Goal: Information Seeking & Learning: Learn about a topic

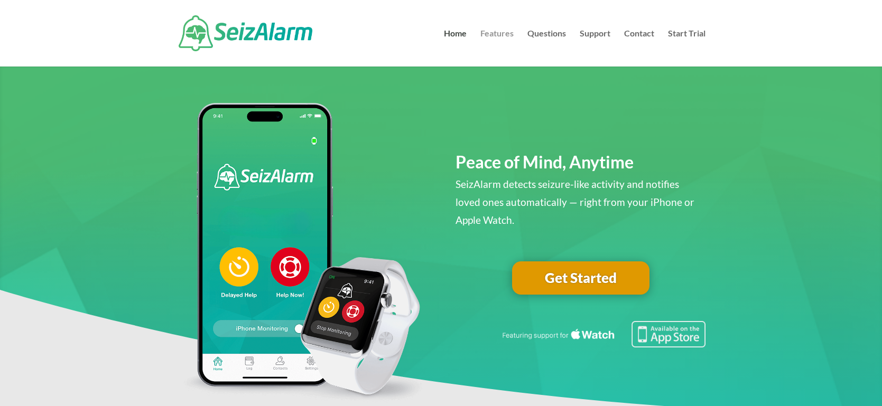
click at [498, 32] on link "Features" at bounding box center [496, 48] width 33 height 37
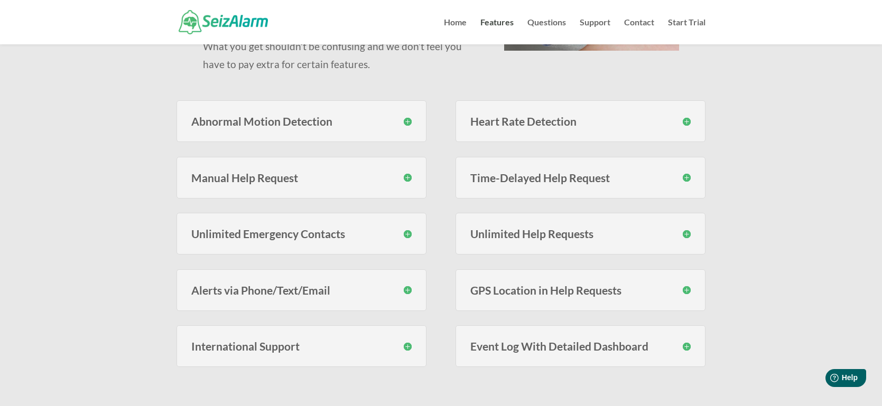
scroll to position [231, 0]
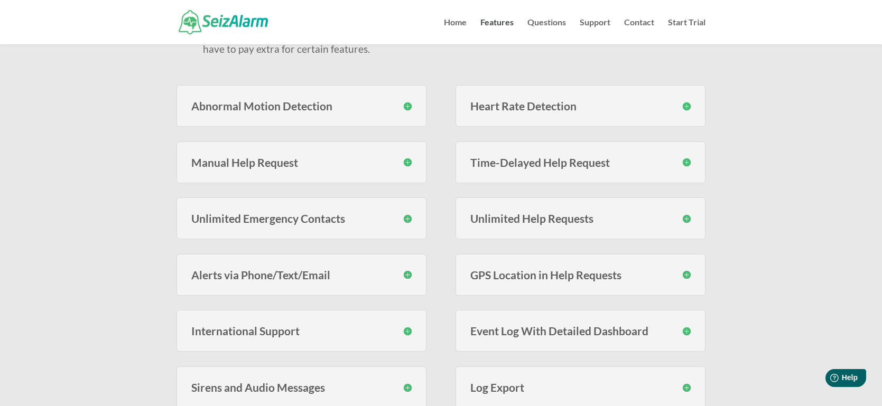
click at [558, 334] on h3 "Event Log With Detailed Dashboard" at bounding box center [580, 330] width 220 height 11
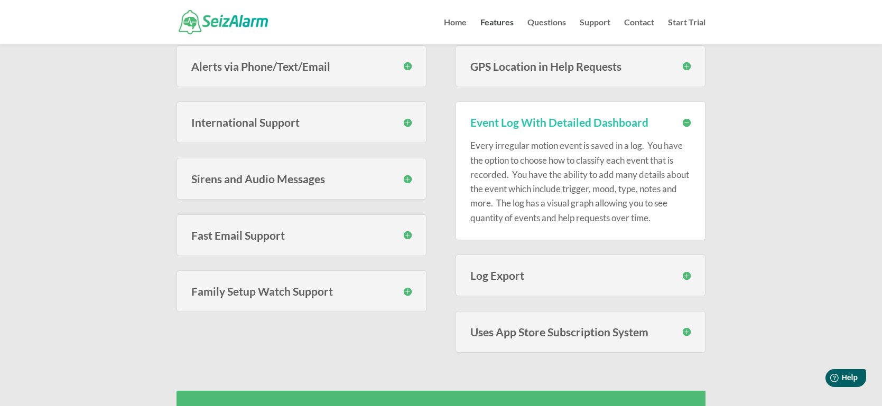
scroll to position [443, 0]
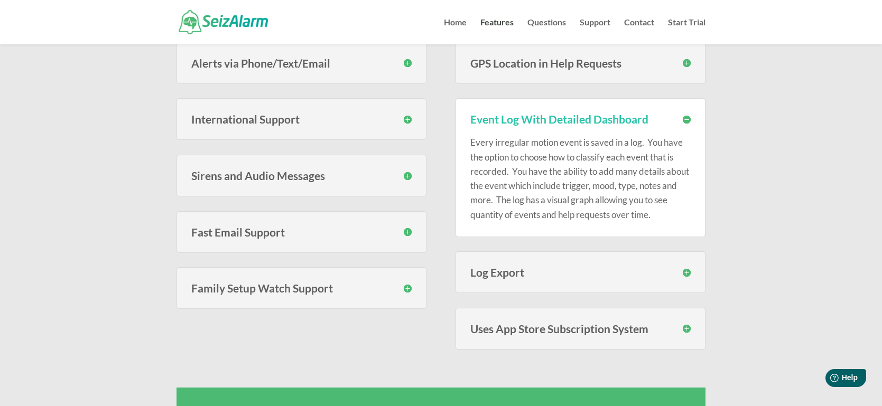
click at [641, 273] on h3 "Log Export" at bounding box center [580, 272] width 220 height 11
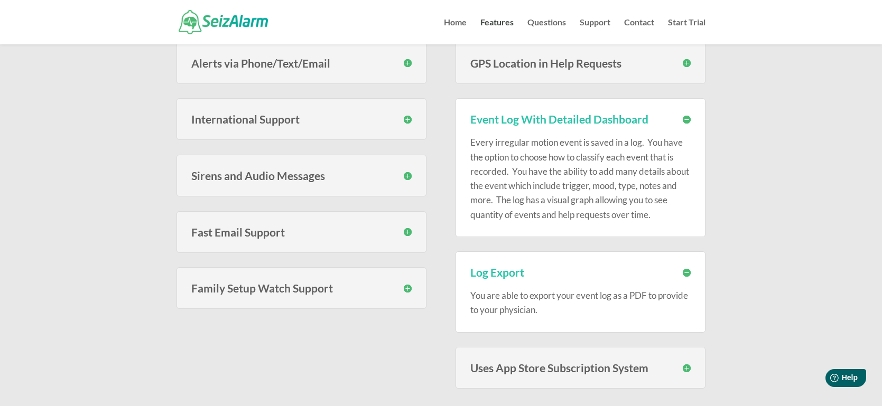
click at [353, 284] on h3 "Family Setup Watch Support" at bounding box center [301, 288] width 220 height 11
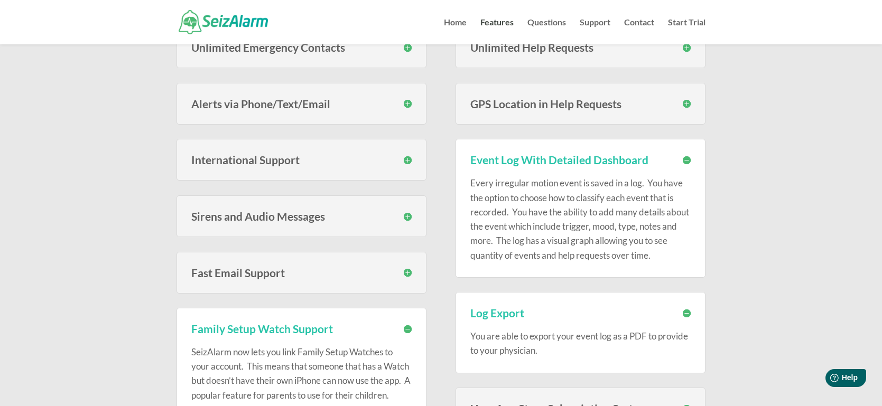
scroll to position [397, 0]
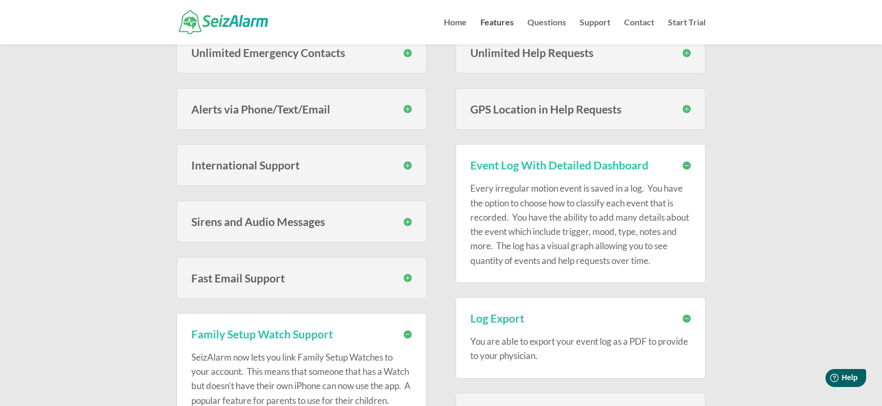
click at [359, 223] on h3 "Sirens and Audio Messages" at bounding box center [301, 221] width 220 height 11
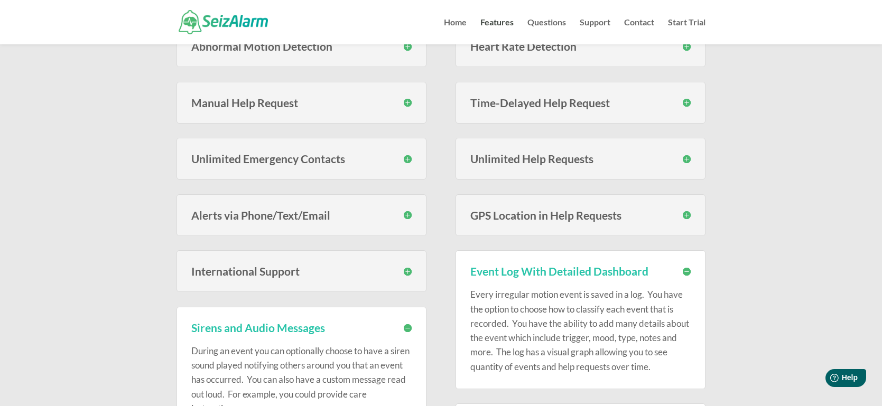
scroll to position [232, 0]
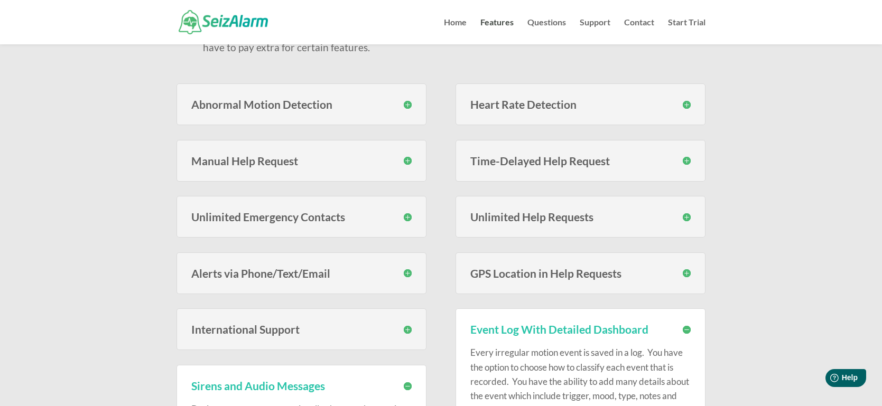
click at [390, 110] on div "Abnormal Motion Detection SeizAlarm monitors for erratic motion using proprieta…" at bounding box center [301, 104] width 250 height 42
click at [344, 102] on h3 "Abnormal Motion Detection" at bounding box center [301, 104] width 220 height 11
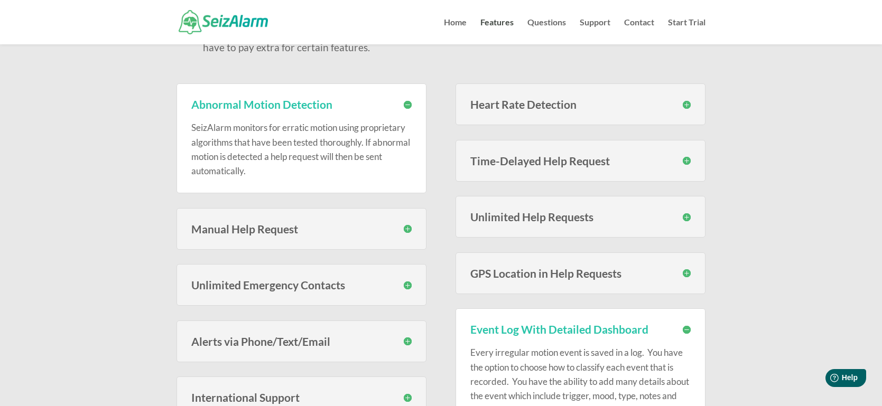
click at [522, 101] on h3 "Heart Rate Detection" at bounding box center [580, 104] width 220 height 11
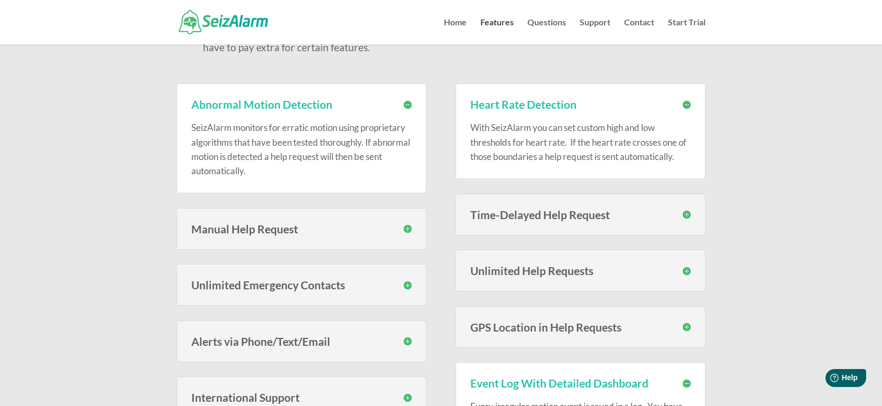
click at [347, 345] on h3 "Alerts via Phone/Text/Email" at bounding box center [301, 341] width 220 height 11
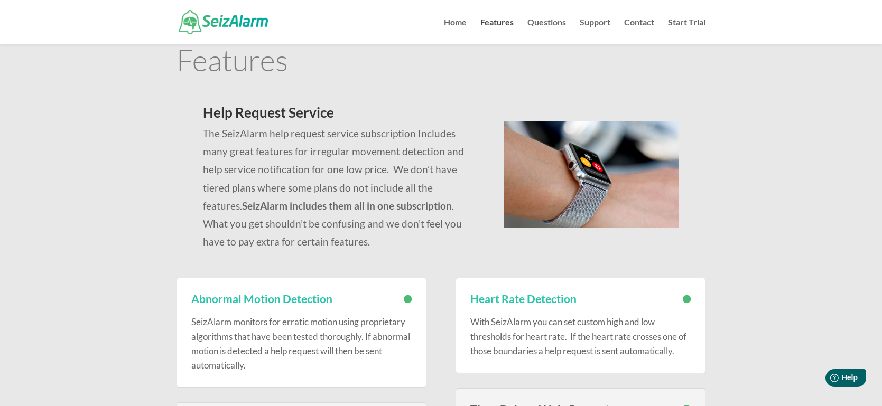
scroll to position [0, 0]
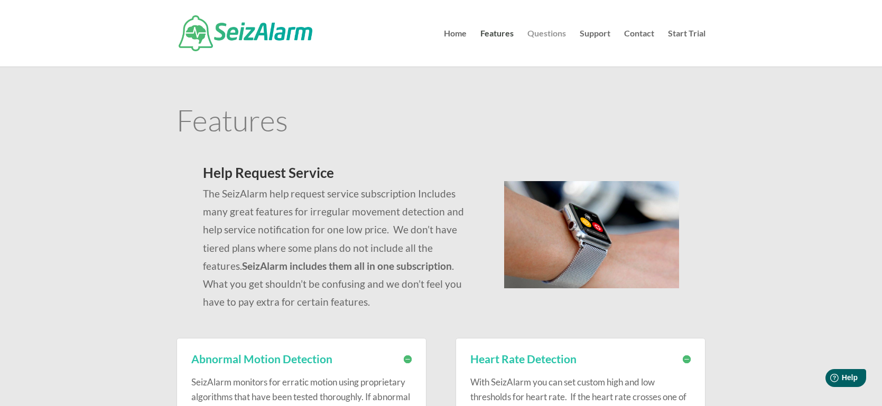
click at [548, 31] on link "Questions" at bounding box center [546, 48] width 39 height 37
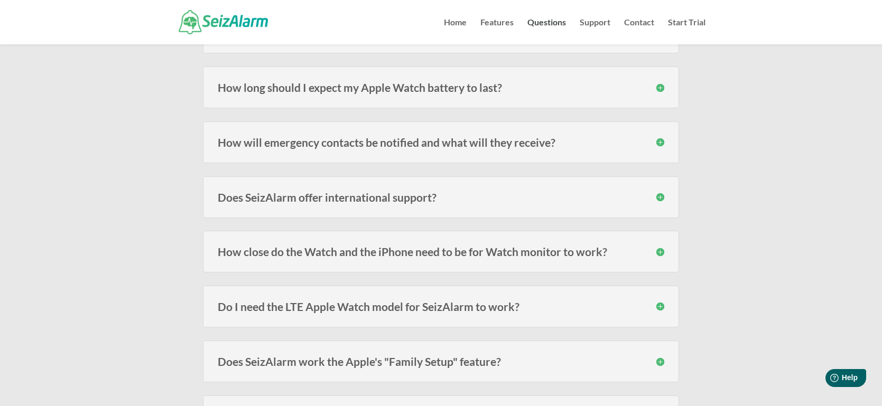
scroll to position [197, 0]
